Goal: Information Seeking & Learning: Learn about a topic

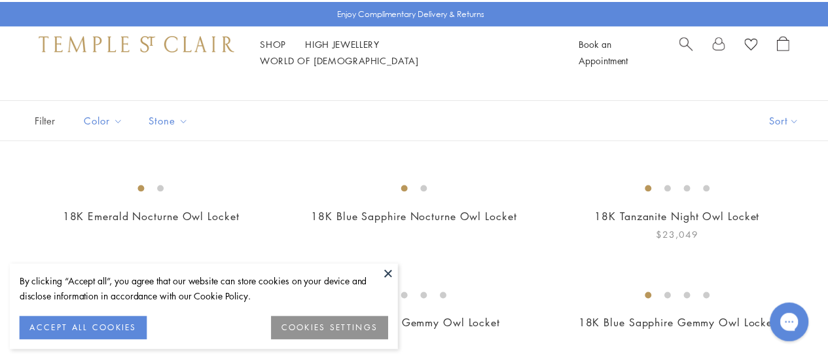
scroll to position [131, 0]
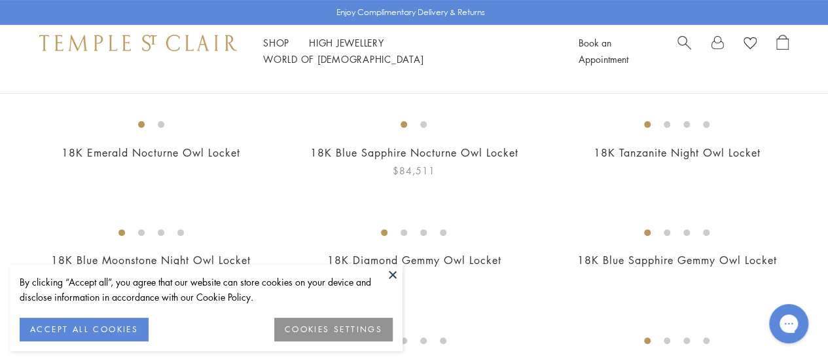
drag, startPoint x: 395, startPoint y: 272, endPoint x: 459, endPoint y: 249, distance: 68.1
click at [395, 272] on button at bounding box center [393, 274] width 20 height 20
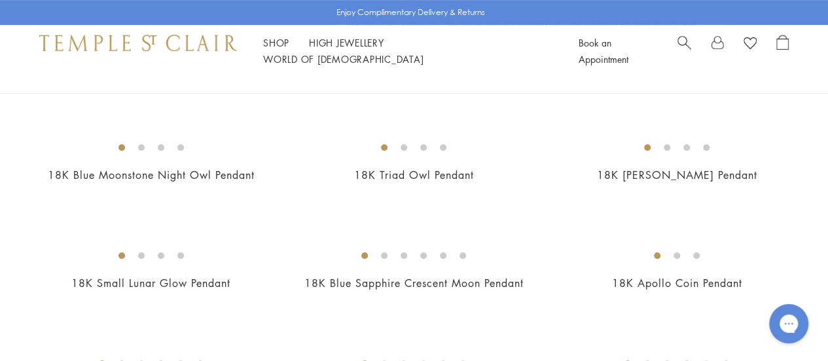
scroll to position [327, 0]
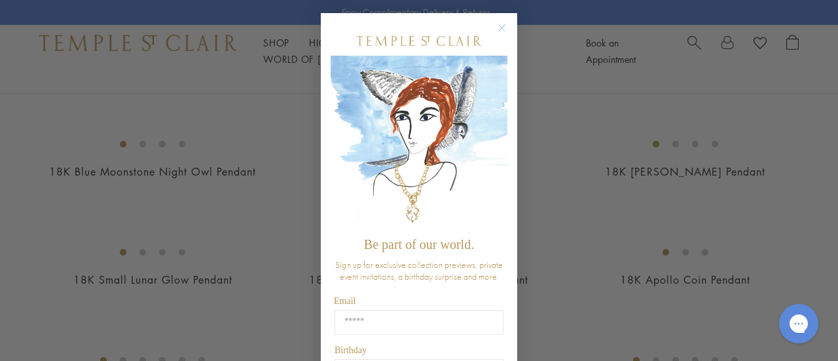
click at [497, 24] on circle "Close dialog" at bounding box center [502, 28] width 16 height 16
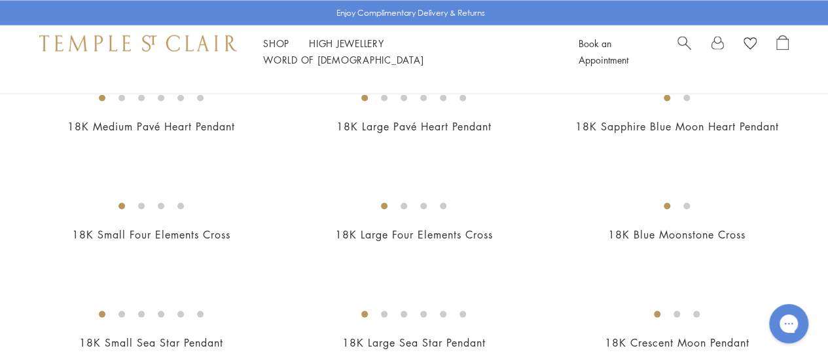
scroll to position [1243, 0]
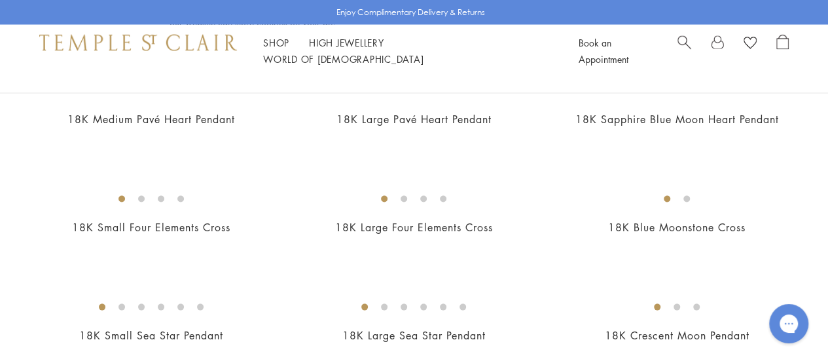
click at [0, 0] on img at bounding box center [0, 0] width 0 height 0
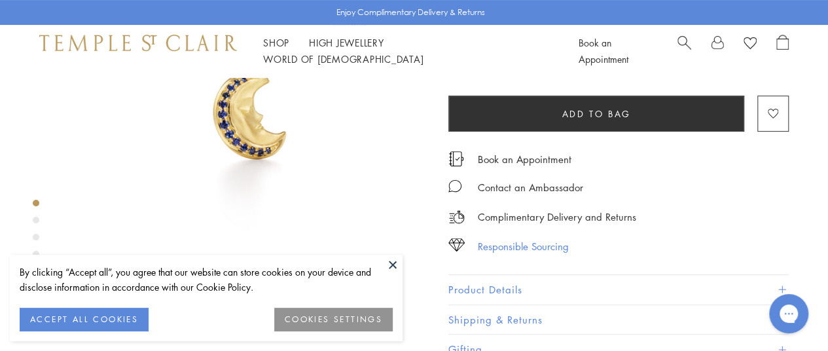
scroll to position [196, 0]
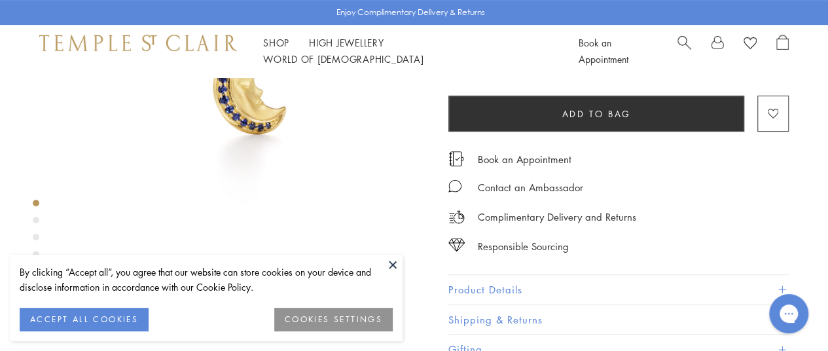
click at [391, 265] on button at bounding box center [393, 265] width 20 height 20
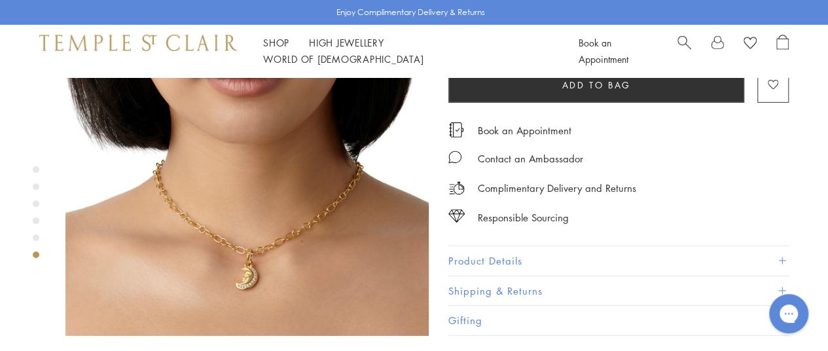
scroll to position [2029, 0]
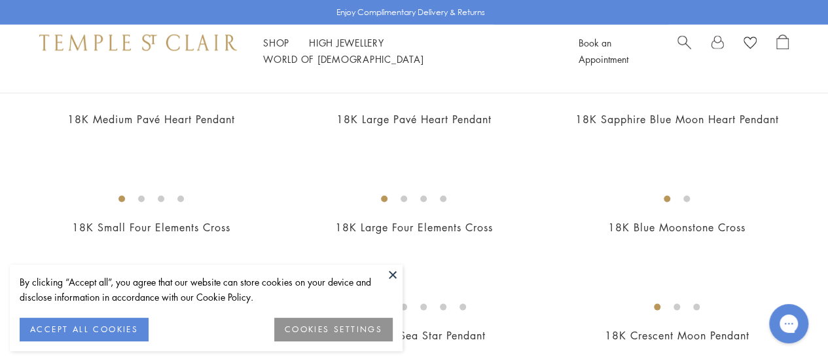
click at [395, 274] on button at bounding box center [393, 274] width 20 height 20
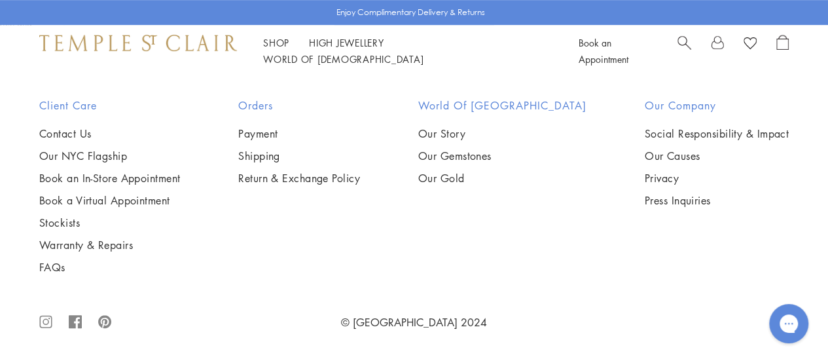
scroll to position [7132, 0]
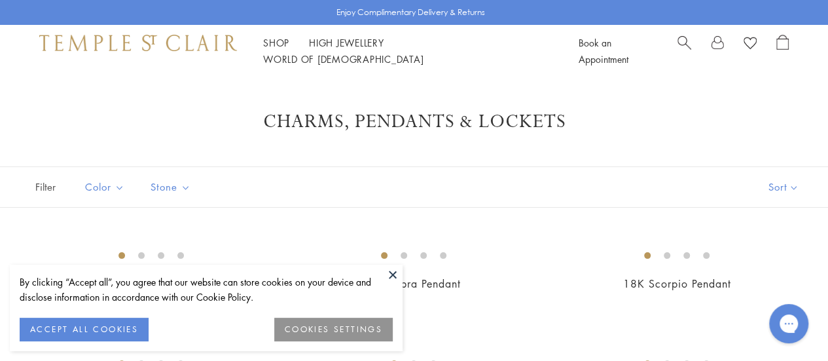
drag, startPoint x: 391, startPoint y: 272, endPoint x: 404, endPoint y: 267, distance: 14.1
click at [391, 272] on button at bounding box center [393, 274] width 20 height 20
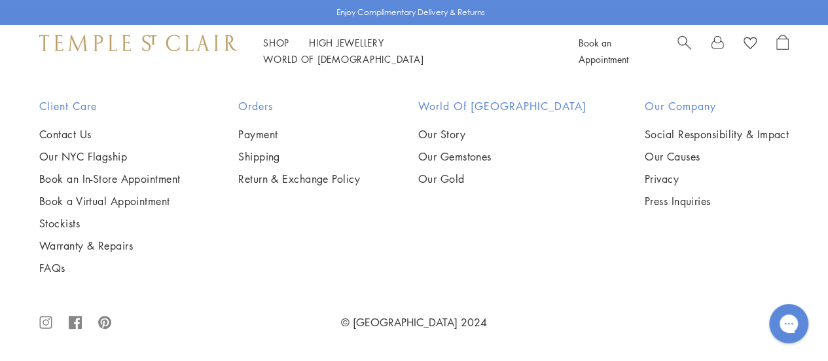
scroll to position [6282, 0]
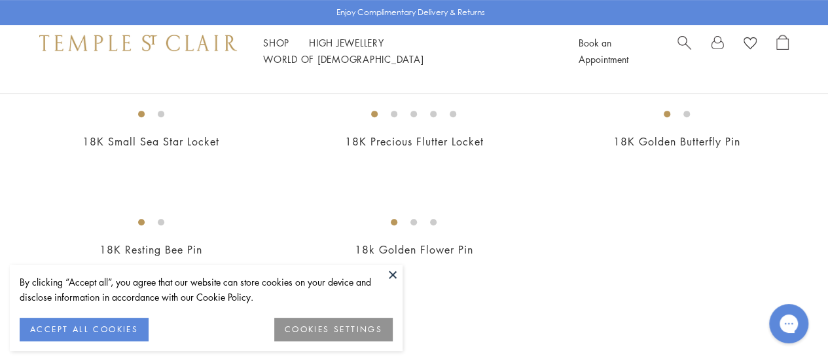
scroll to position [262, 0]
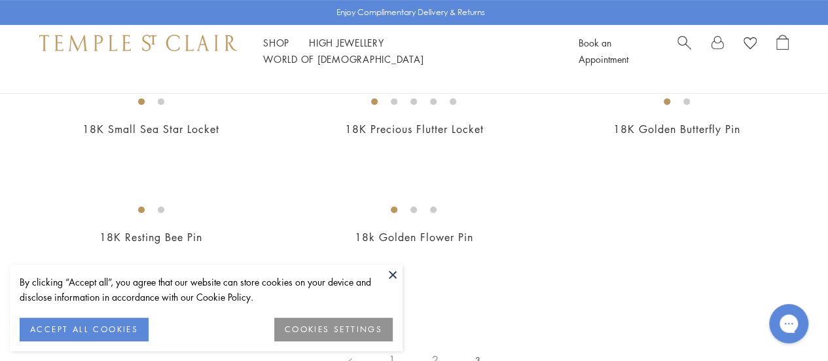
click at [395, 273] on button at bounding box center [393, 274] width 20 height 20
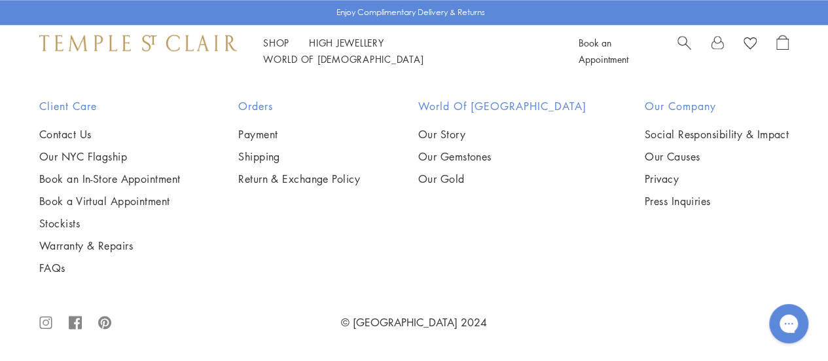
scroll to position [982, 0]
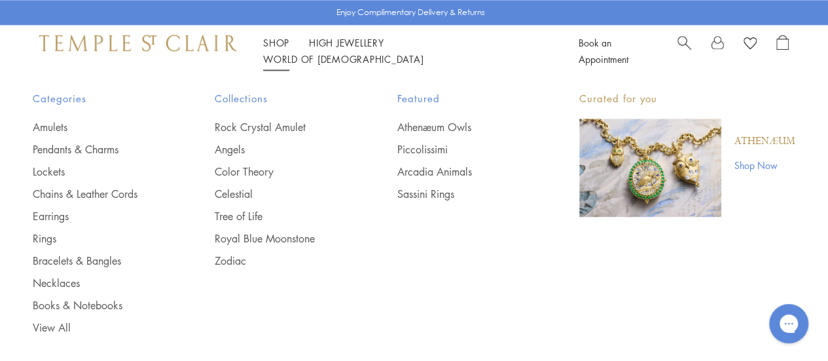
click at [273, 49] on link "Shop Shop" at bounding box center [276, 42] width 26 height 13
click at [266, 128] on link "Rock Crystal Amulet" at bounding box center [280, 127] width 130 height 14
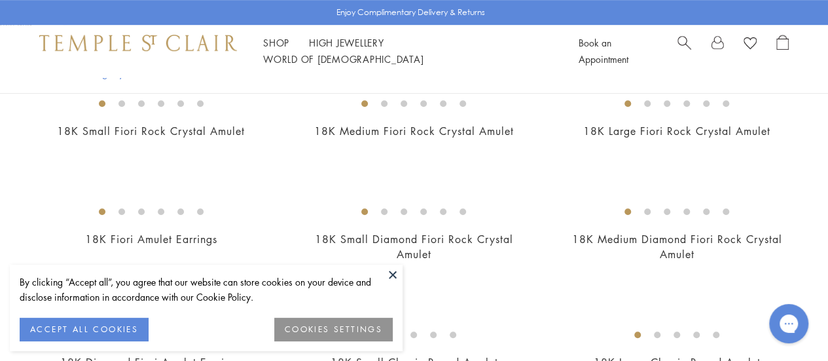
scroll to position [262, 0]
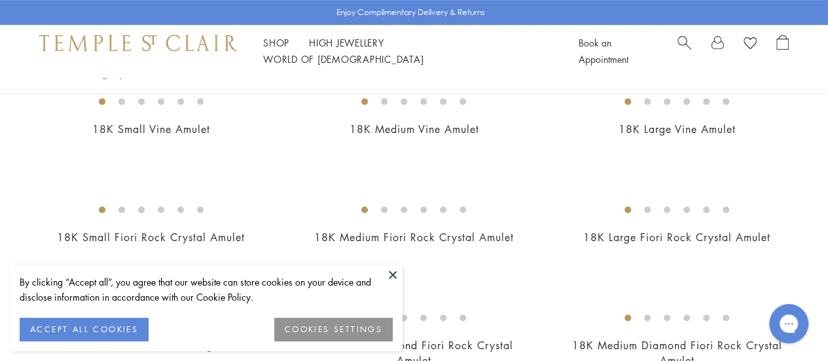
click at [394, 272] on button at bounding box center [393, 274] width 20 height 20
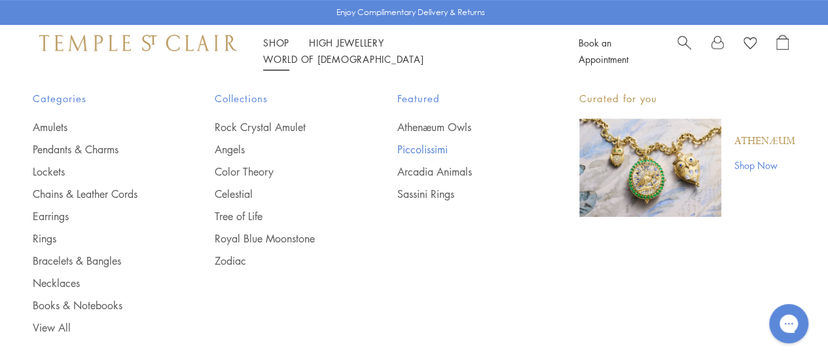
click at [420, 152] on link "Piccolissimi" at bounding box center [462, 149] width 130 height 14
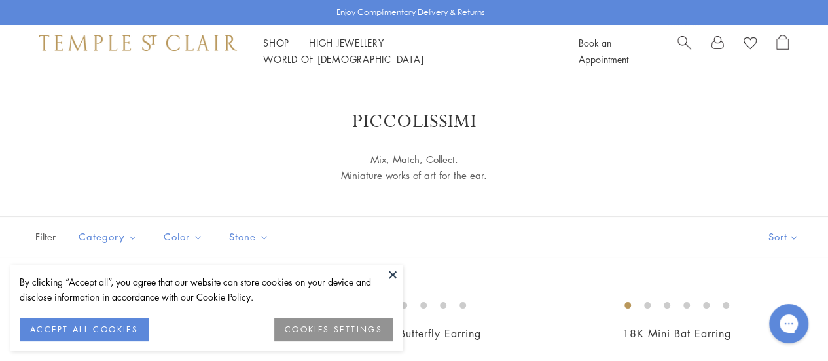
click at [391, 277] on button at bounding box center [393, 274] width 20 height 20
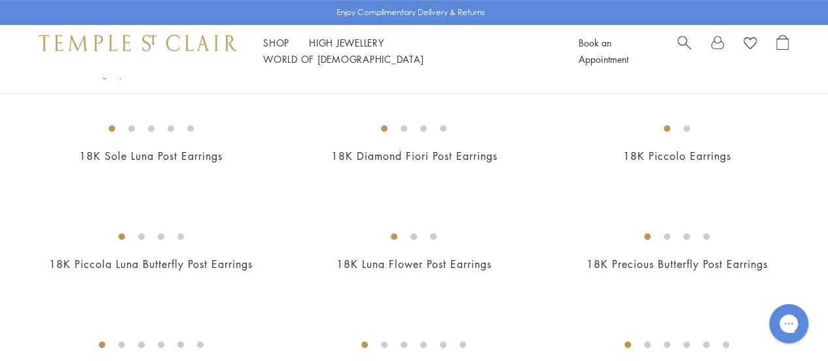
scroll to position [262, 0]
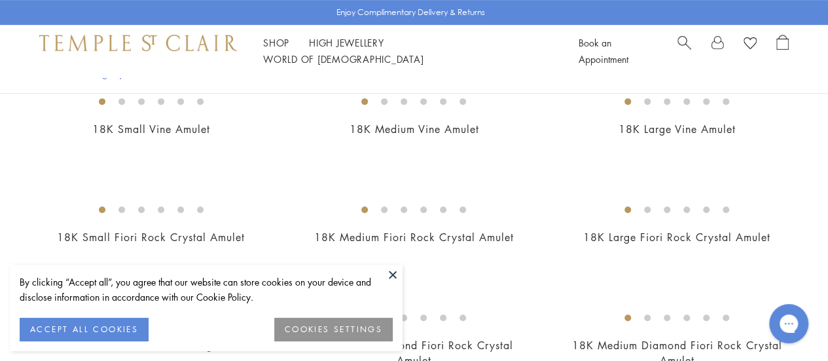
click at [399, 274] on button at bounding box center [393, 274] width 20 height 20
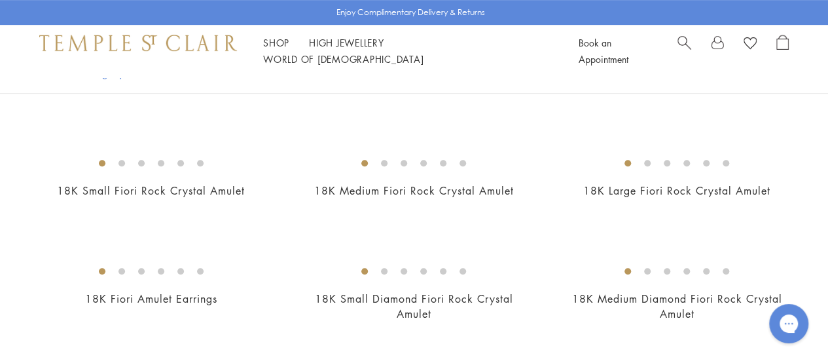
scroll to position [327, 0]
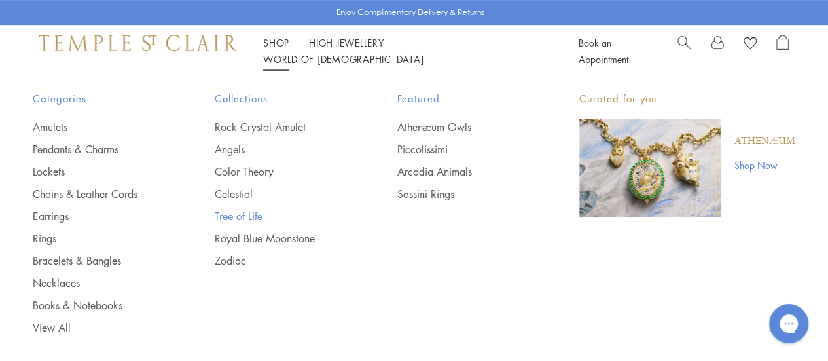
click at [238, 211] on link "Tree of Life" at bounding box center [280, 216] width 130 height 14
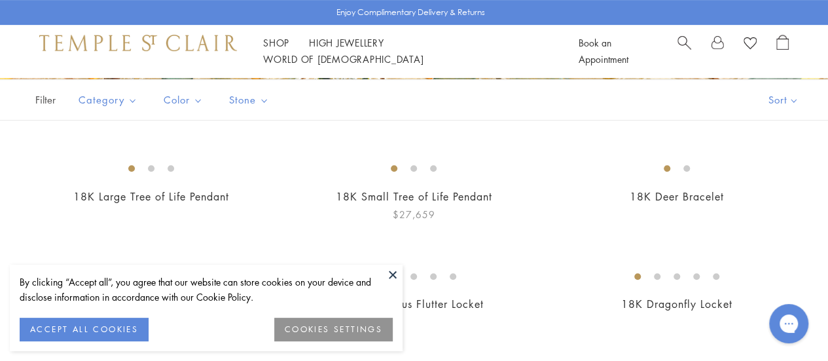
scroll to position [262, 0]
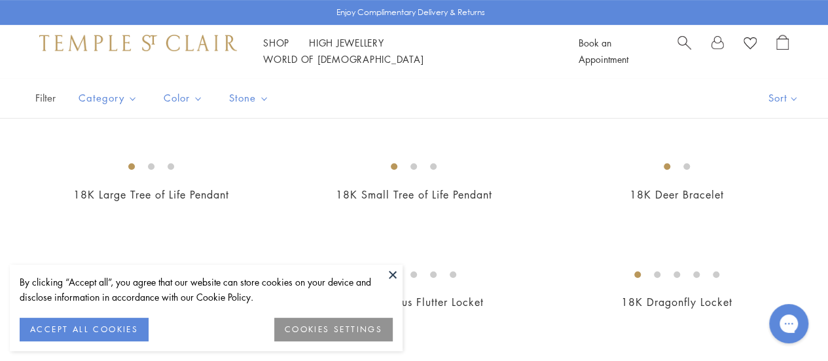
click at [397, 272] on button at bounding box center [393, 274] width 20 height 20
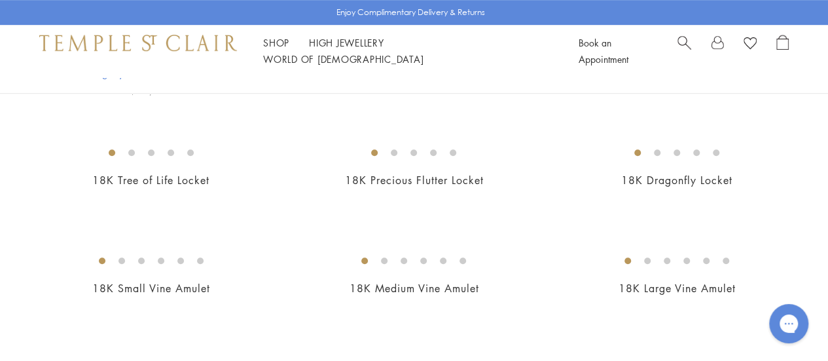
scroll to position [327, 0]
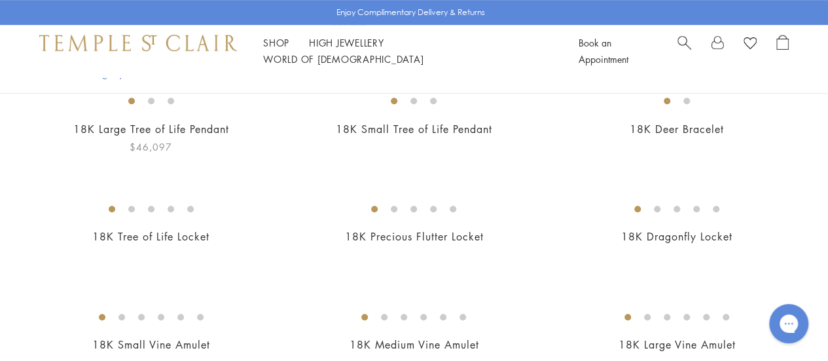
click at [0, 0] on img at bounding box center [0, 0] width 0 height 0
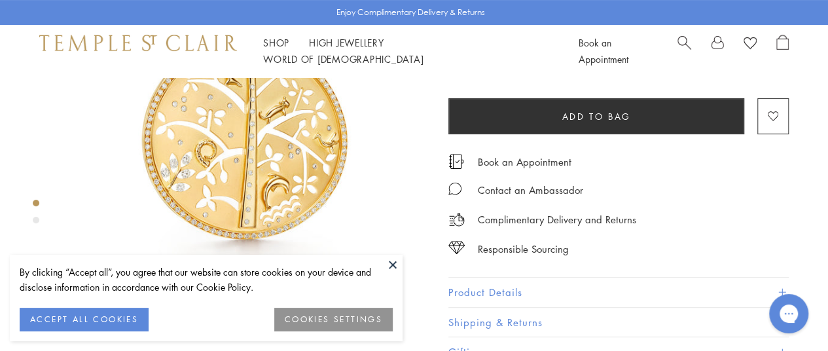
scroll to position [196, 0]
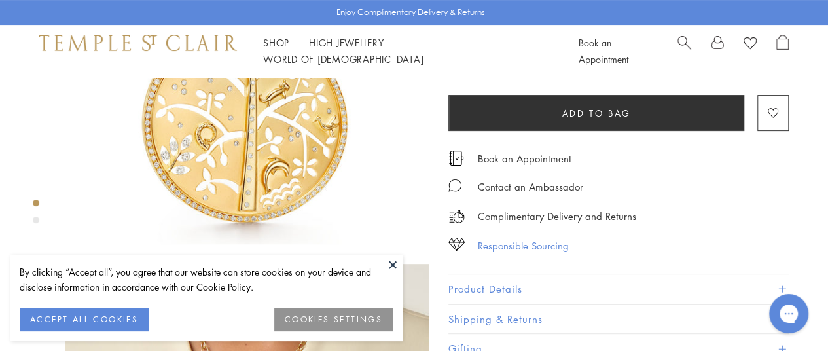
click at [525, 239] on div "Responsible Sourcing" at bounding box center [523, 246] width 91 height 16
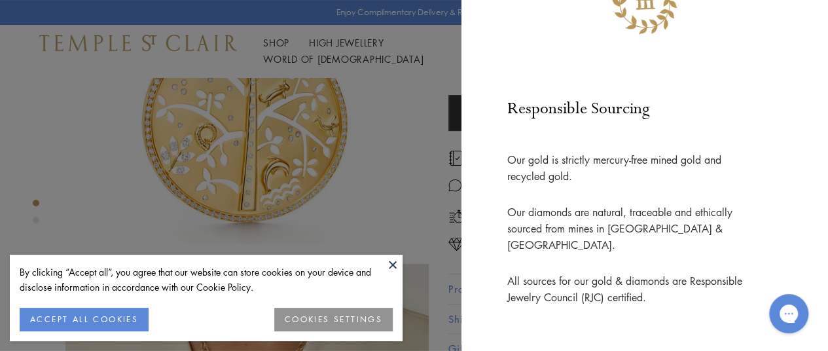
scroll to position [131, 0]
